Goal: Transaction & Acquisition: Purchase product/service

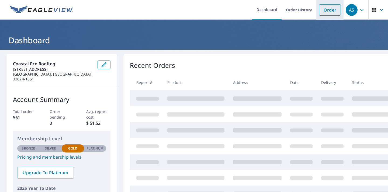
click at [328, 8] on link "Order" at bounding box center [330, 9] width 22 height 11
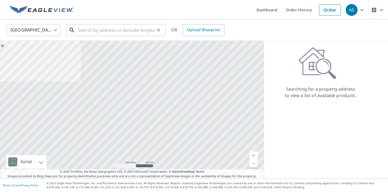
click at [130, 30] on input "text" at bounding box center [116, 30] width 77 height 15
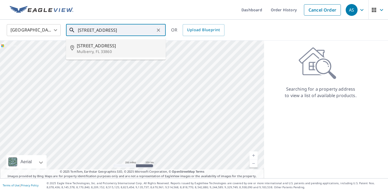
click at [108, 49] on p "Mulberry, FL 33860" at bounding box center [119, 51] width 85 height 5
type input "[STREET_ADDRESS]"
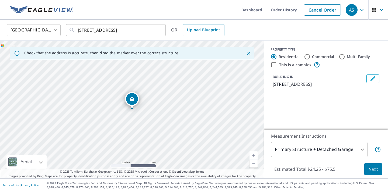
click at [375, 172] on span "Next" at bounding box center [373, 169] width 9 height 7
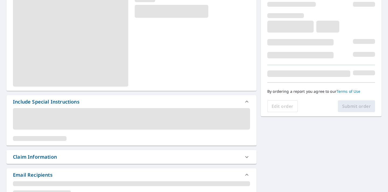
scroll to position [80, 0]
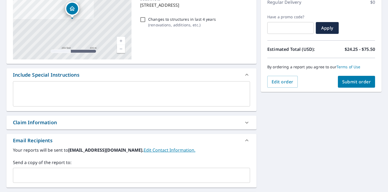
click at [353, 80] on span "Submit order" at bounding box center [356, 82] width 29 height 6
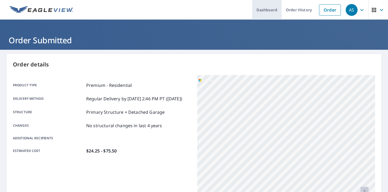
click at [269, 9] on link "Dashboard" at bounding box center [266, 10] width 29 height 20
